Goal: Task Accomplishment & Management: Use online tool/utility

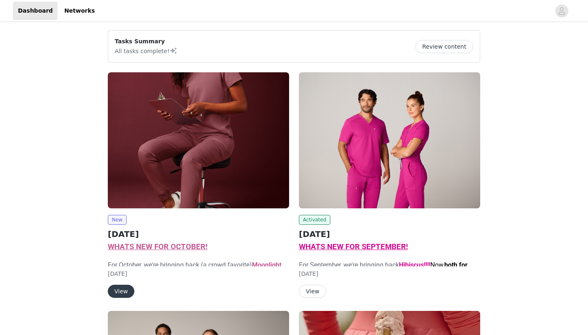
click at [119, 291] on button "View" at bounding box center [121, 290] width 27 height 13
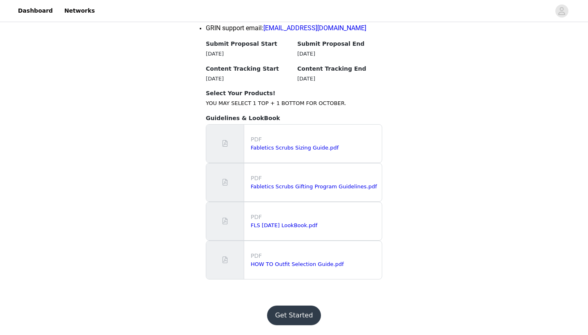
scroll to position [837, 0]
click at [301, 310] on button "Get Started" at bounding box center [294, 315] width 54 height 20
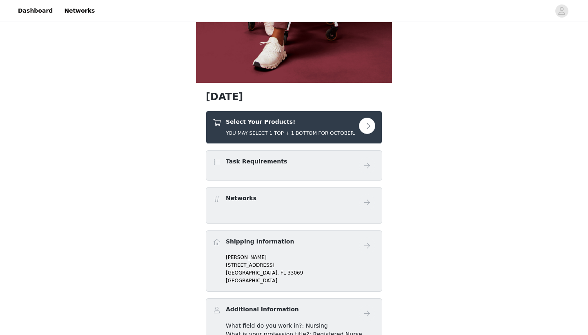
scroll to position [238, 0]
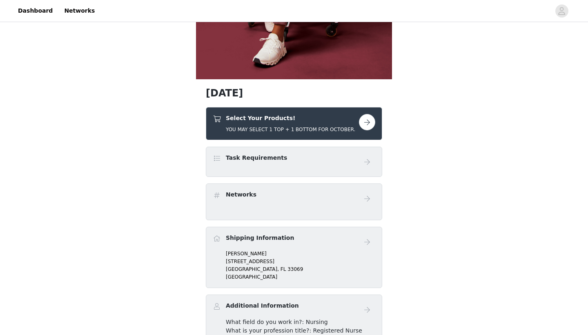
click at [368, 122] on button "button" at bounding box center [367, 122] width 16 height 16
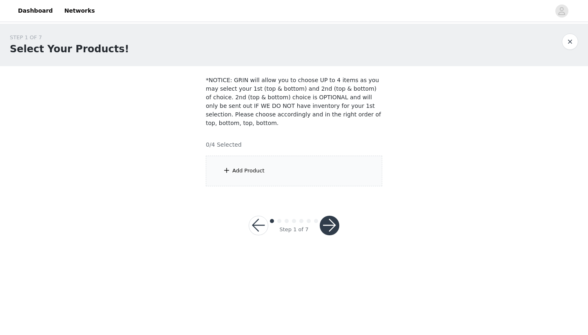
click at [284, 169] on div "Add Product" at bounding box center [294, 170] width 176 height 31
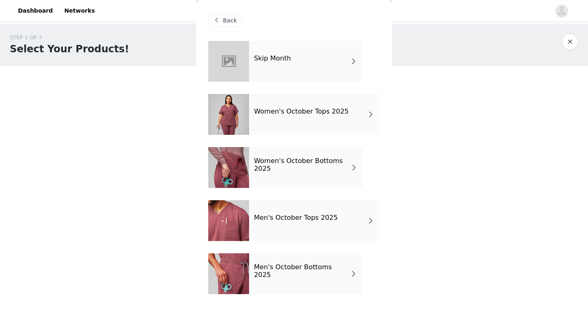
click at [349, 118] on div "Women's October Tops 2025" at bounding box center [314, 114] width 131 height 41
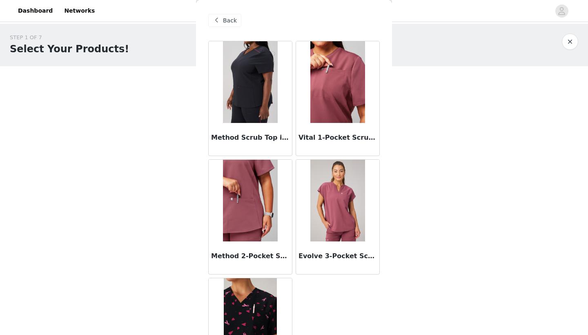
click at [260, 105] on img at bounding box center [250, 82] width 54 height 82
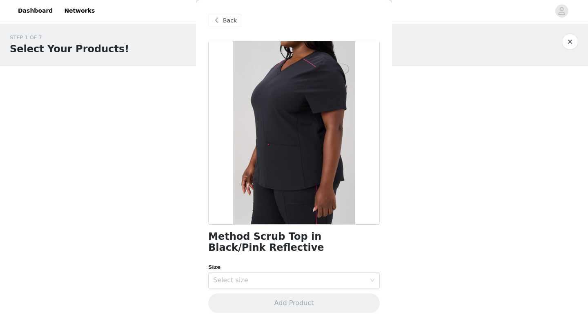
click at [229, 16] on span "Back" at bounding box center [230, 20] width 14 height 9
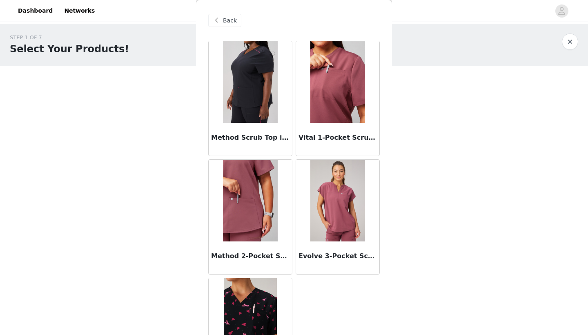
click at [229, 16] on span "Back" at bounding box center [230, 20] width 14 height 9
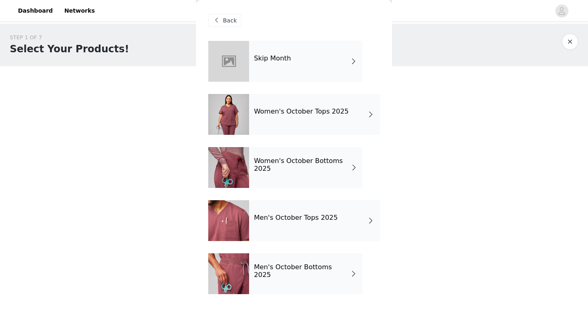
click at [309, 171] on h4 "Women's October Bottoms 2025" at bounding box center [302, 164] width 96 height 15
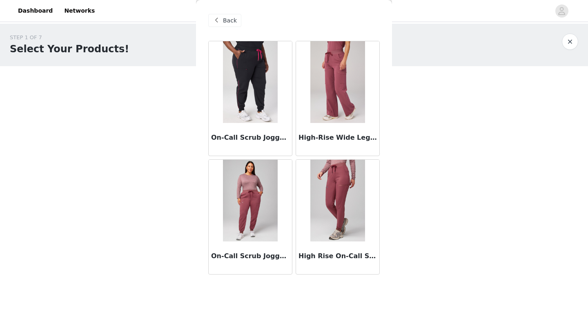
click at [278, 124] on div "On-Call Scrub Jogger in Black/Pink Reflective" at bounding box center [249, 139] width 83 height 33
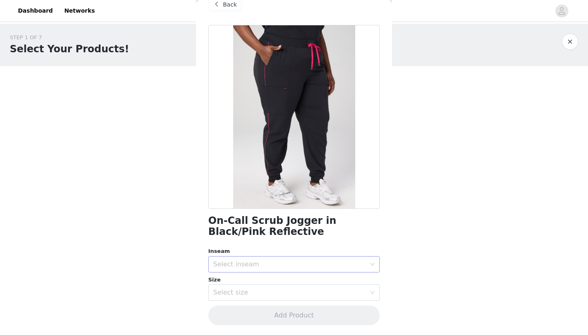
scroll to position [16, 0]
click at [221, 8] on div "Back" at bounding box center [224, 4] width 33 height 13
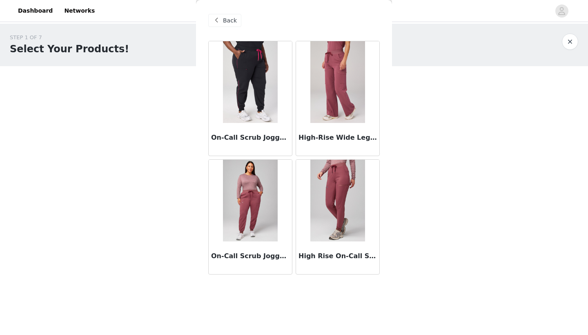
scroll to position [0, 0]
click at [218, 23] on span at bounding box center [216, 21] width 10 height 10
